Goal: Task Accomplishment & Management: Complete application form

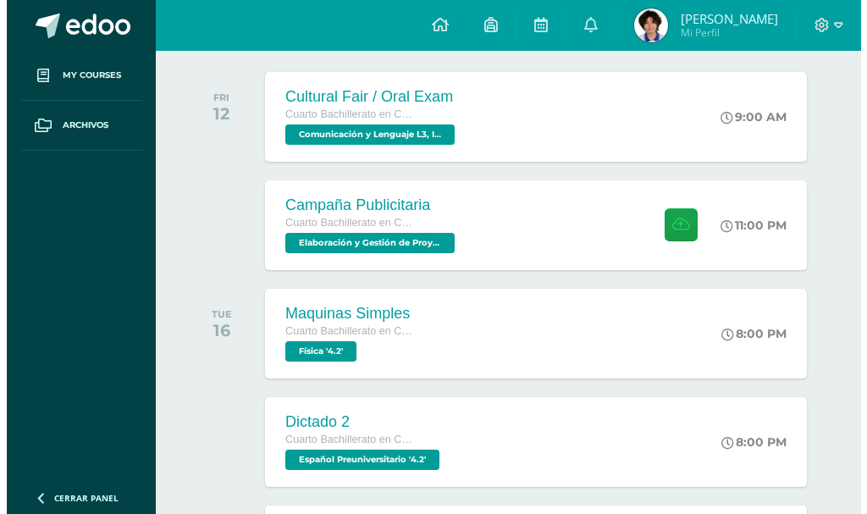
scroll to position [254, 0]
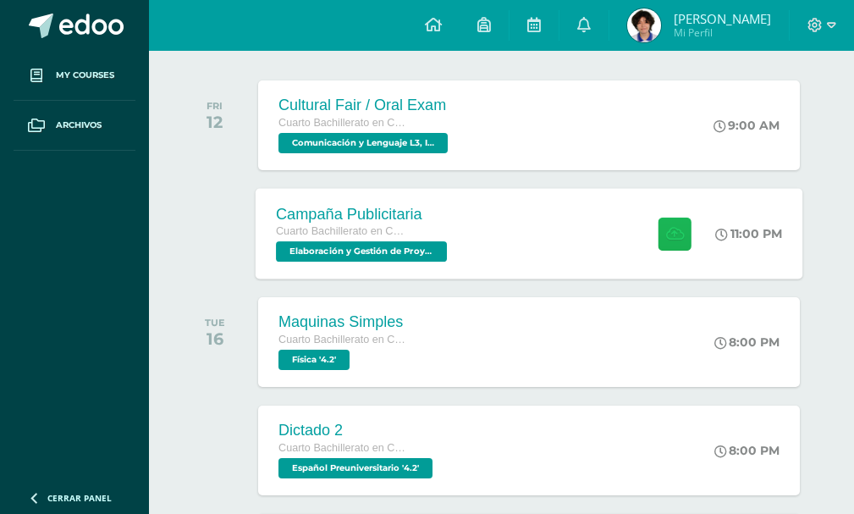
click at [668, 232] on icon at bounding box center [675, 233] width 18 height 14
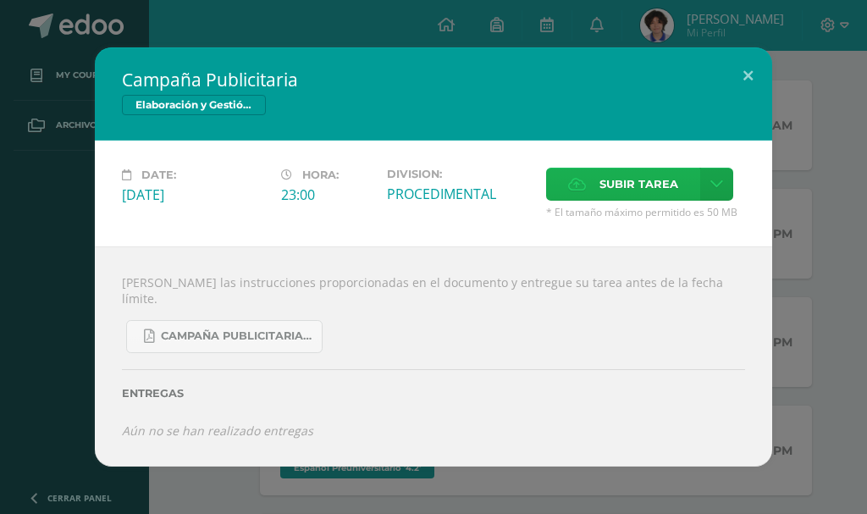
click at [609, 189] on span "Subir tarea" at bounding box center [638, 183] width 79 height 31
click at [0, 0] on input "Subir tarea" at bounding box center [0, 0] width 0 height 0
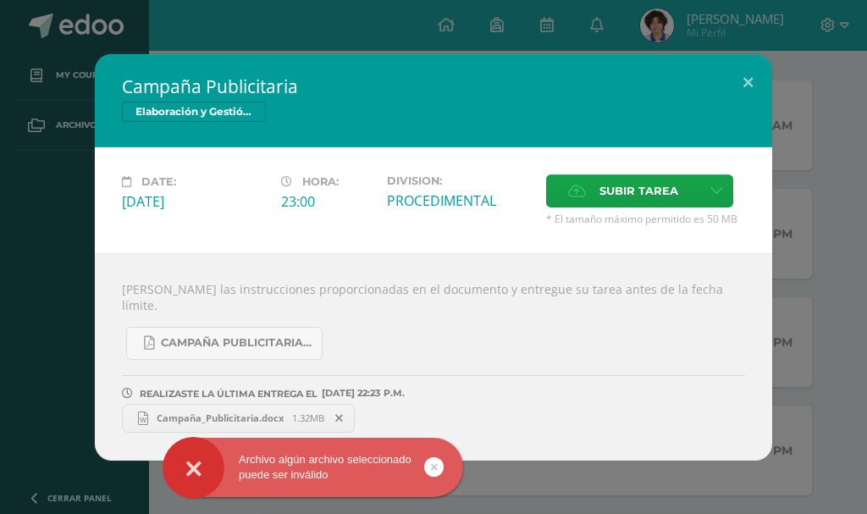
click at [153, 411] on span "Campaña_Publicitaria.docx" at bounding box center [220, 417] width 144 height 13
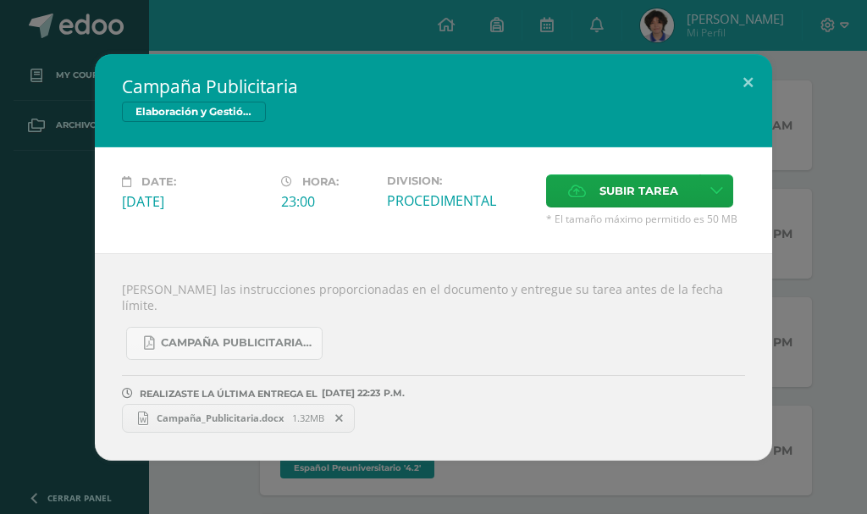
click at [348, 409] on span at bounding box center [339, 418] width 29 height 19
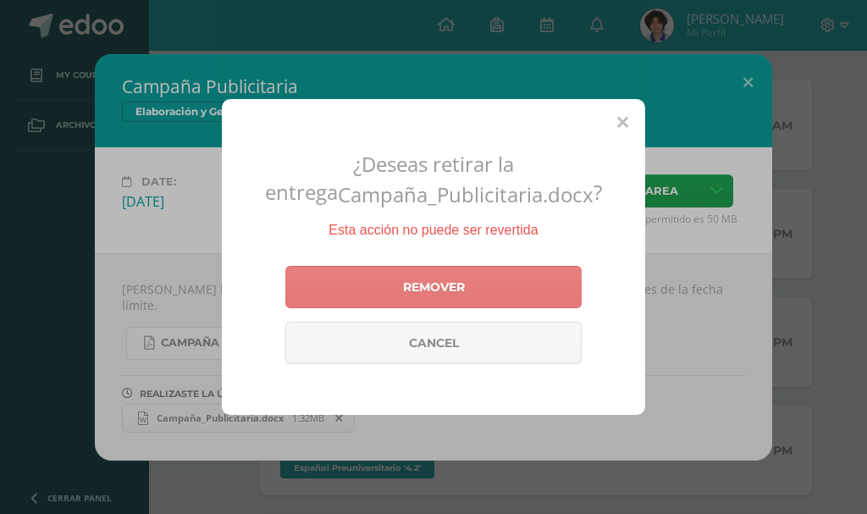
click at [394, 282] on link "Remover" at bounding box center [433, 287] width 296 height 42
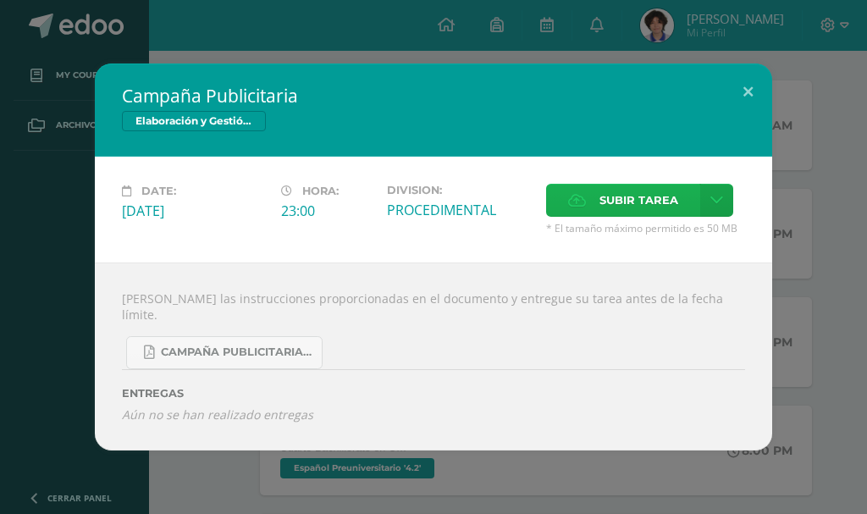
click at [652, 200] on span "Subir tarea" at bounding box center [638, 199] width 79 height 31
click at [0, 0] on input "Subir tarea" at bounding box center [0, 0] width 0 height 0
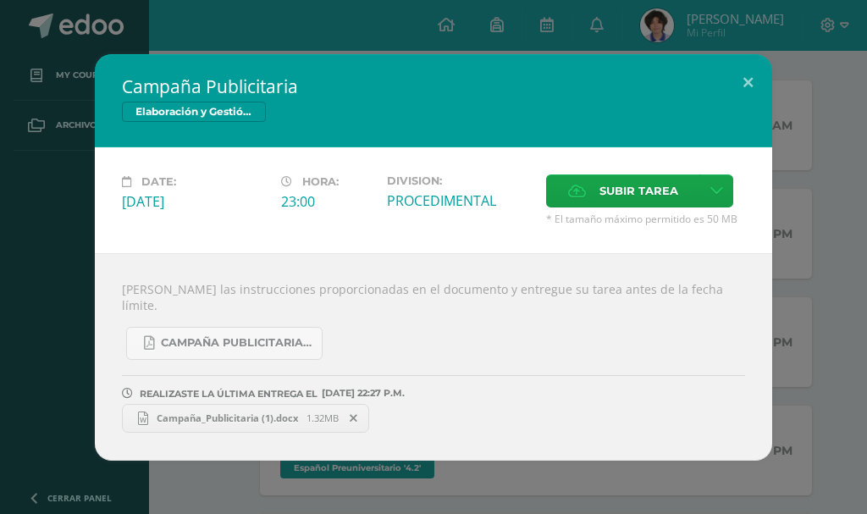
click at [353, 412] on icon at bounding box center [354, 418] width 8 height 12
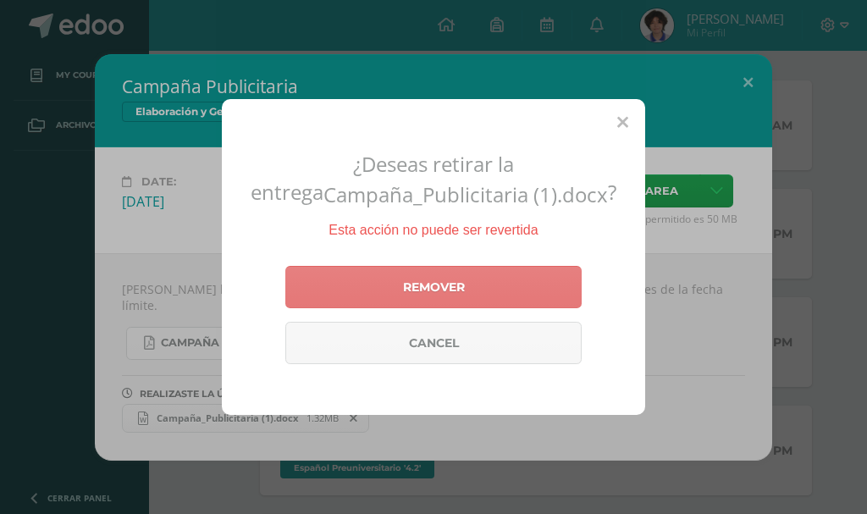
click at [374, 281] on link "Remover" at bounding box center [433, 287] width 296 height 42
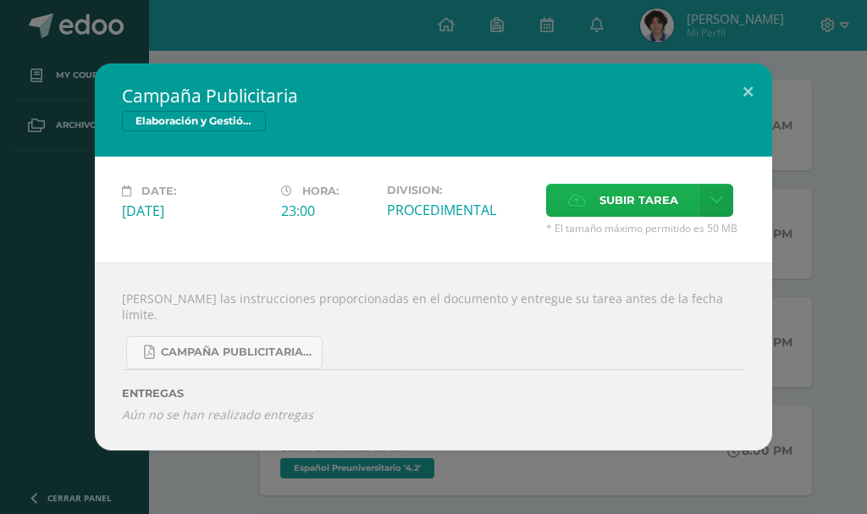
click at [639, 212] on span "Subir tarea" at bounding box center [638, 199] width 79 height 31
click at [0, 0] on input "Subir tarea" at bounding box center [0, 0] width 0 height 0
